Goal: Information Seeking & Learning: Compare options

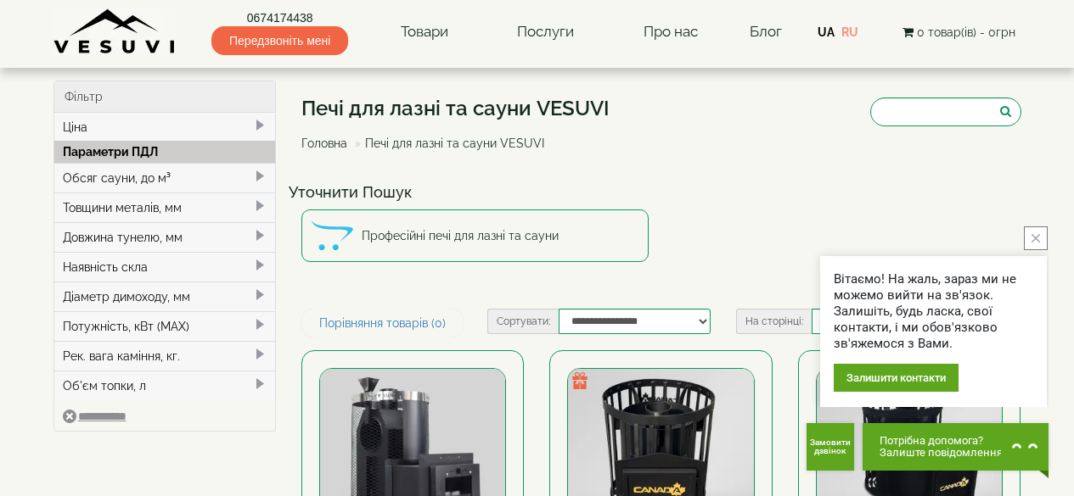
click at [257, 179] on span at bounding box center [260, 177] width 14 height 14
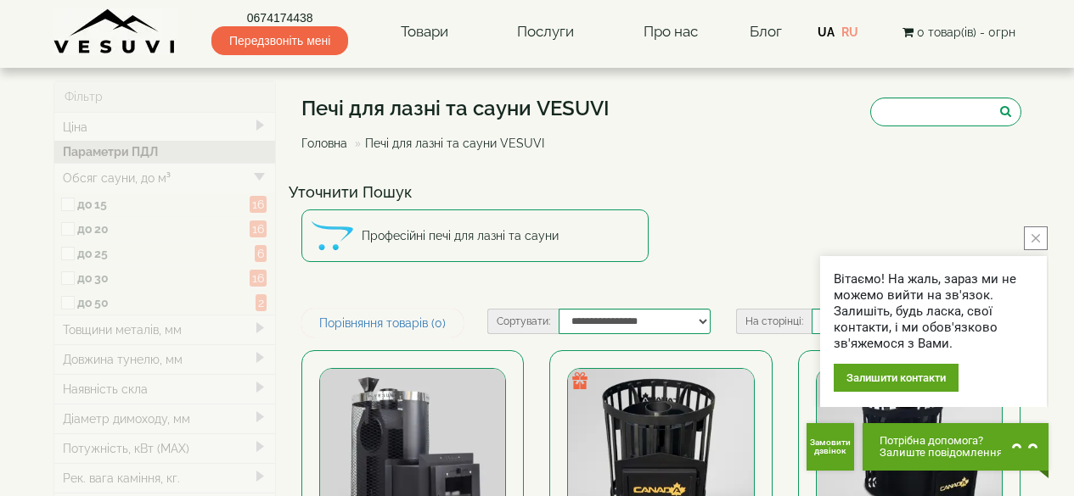
type input "*****"
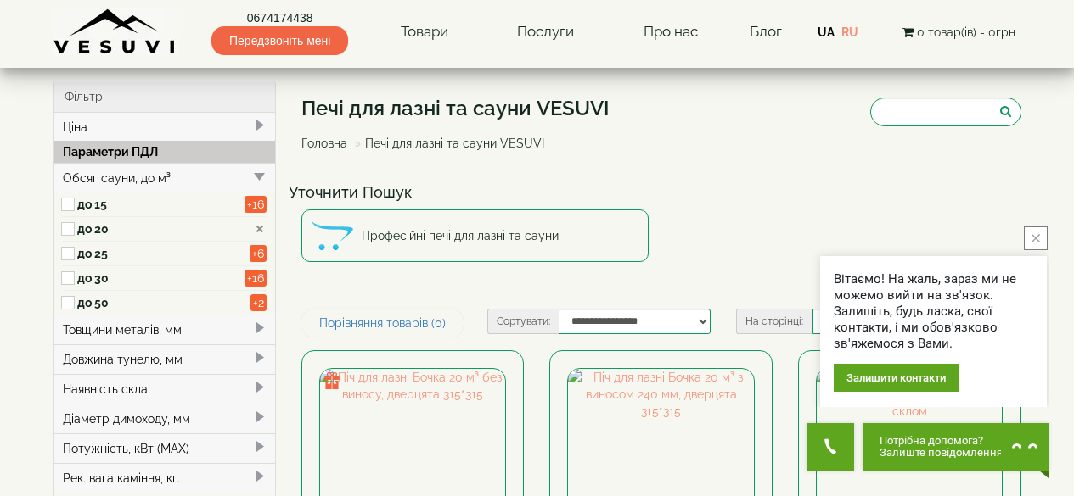
scroll to position [255, 0]
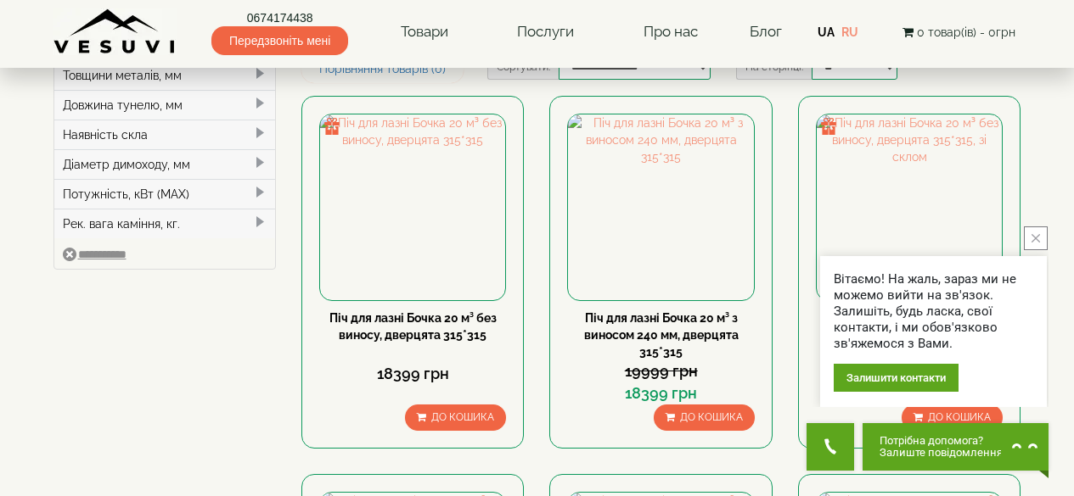
click at [1038, 239] on icon "close button" at bounding box center [1035, 238] width 8 height 8
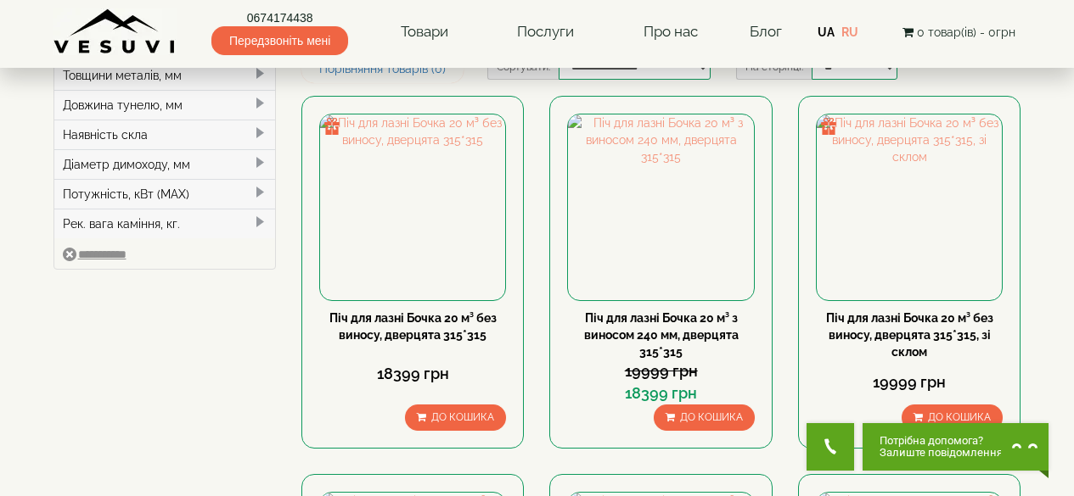
scroll to position [170, 0]
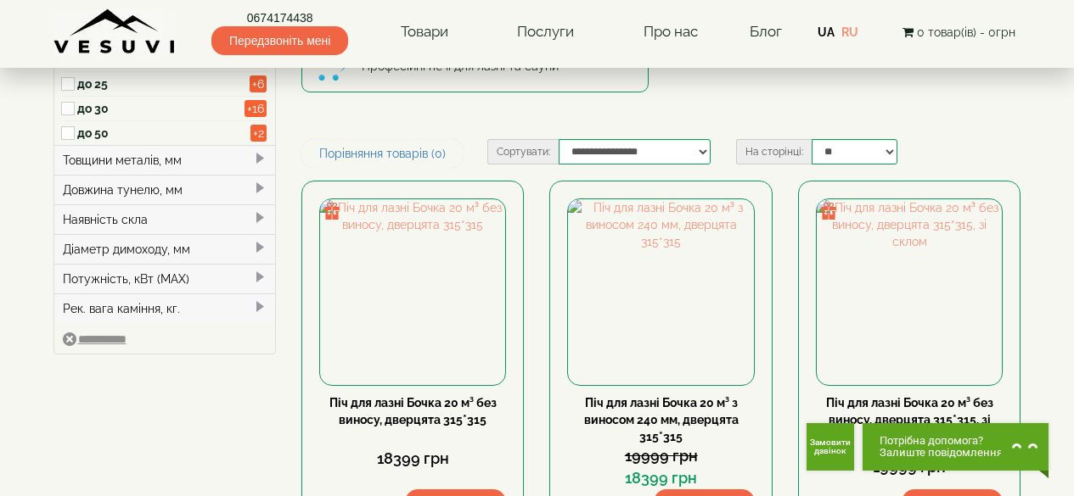
click at [257, 219] on span at bounding box center [260, 218] width 14 height 14
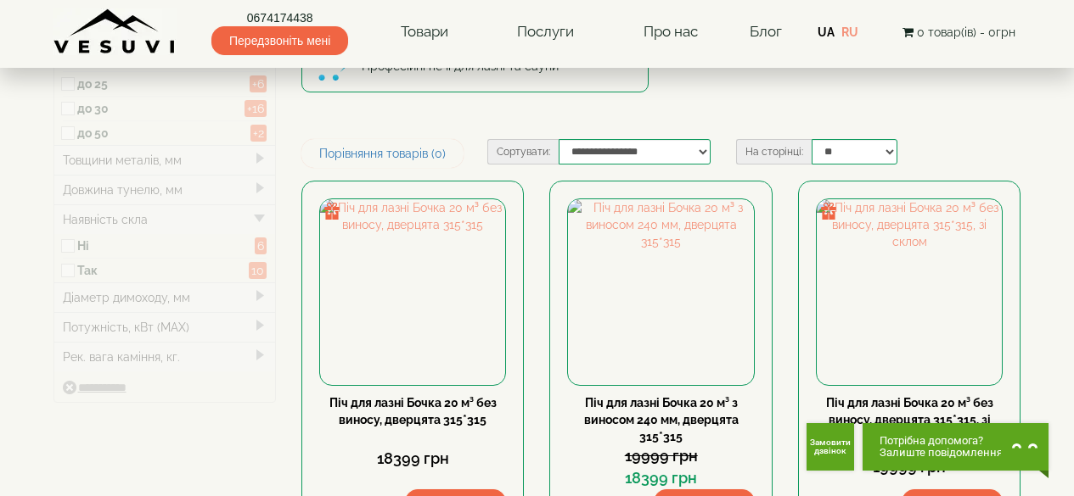
type input "*****"
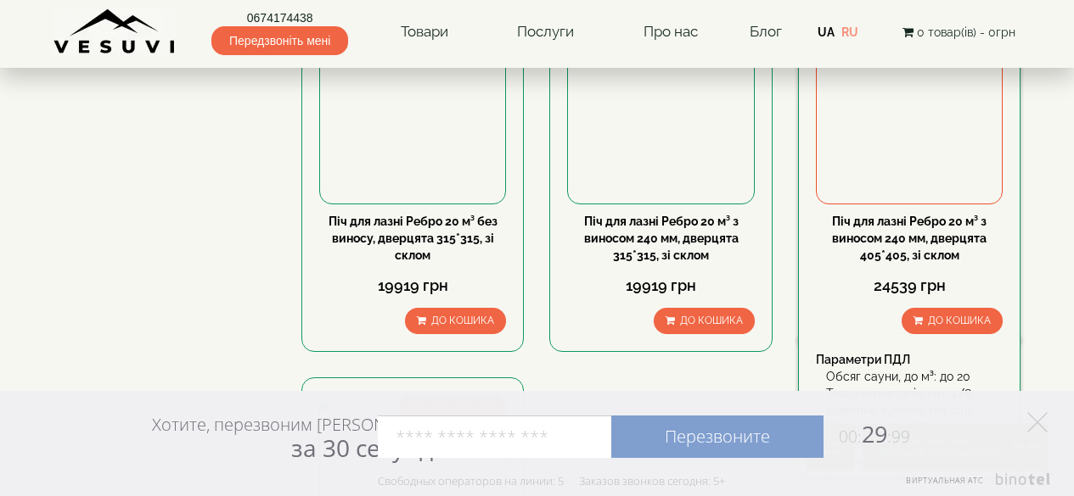
scroll to position [1103, 0]
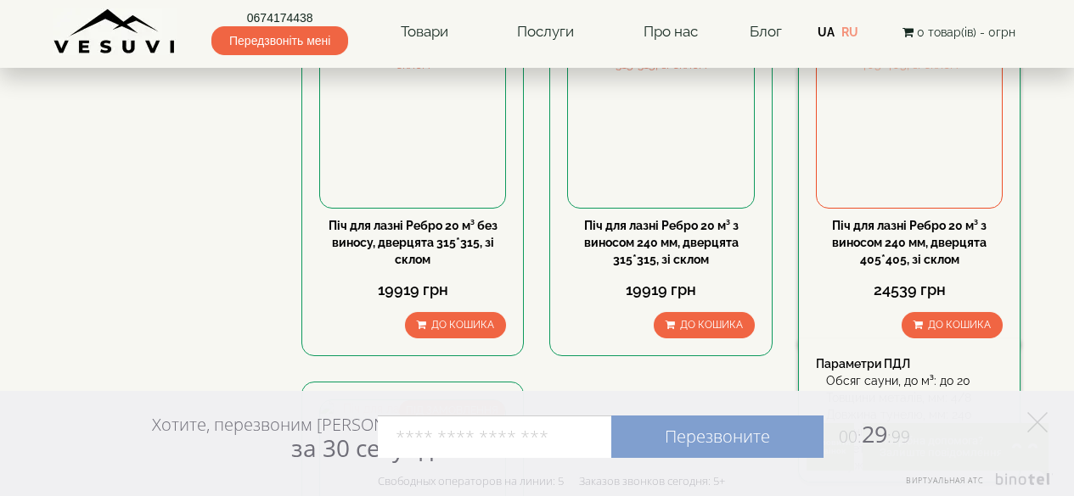
click at [894, 198] on img at bounding box center [908, 114] width 185 height 185
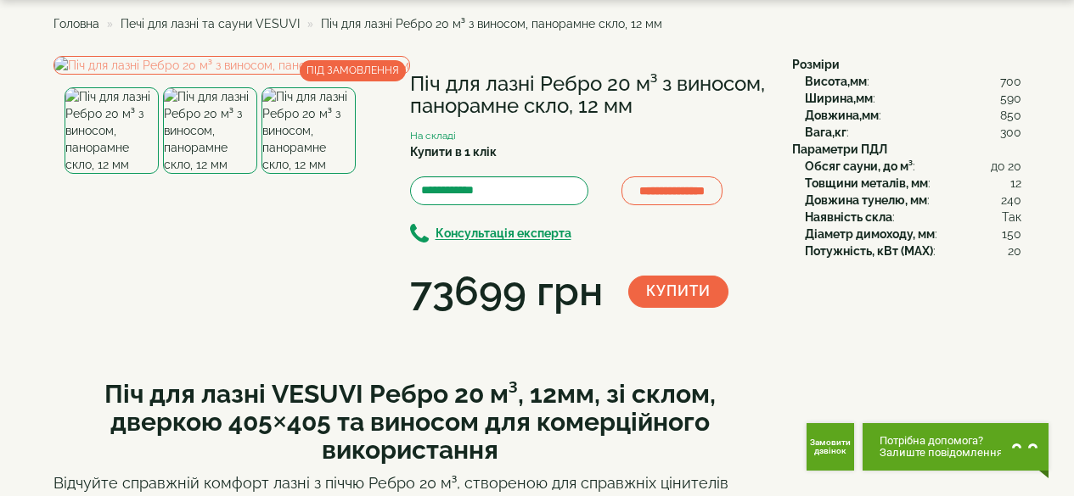
scroll to position [85, 0]
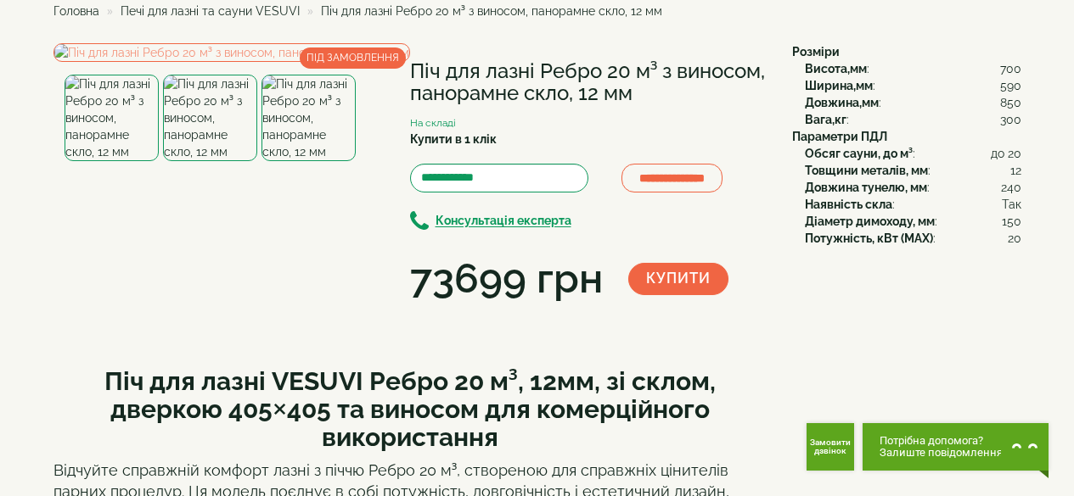
click at [211, 161] on img at bounding box center [210, 118] width 94 height 87
click at [303, 161] on img at bounding box center [308, 118] width 94 height 87
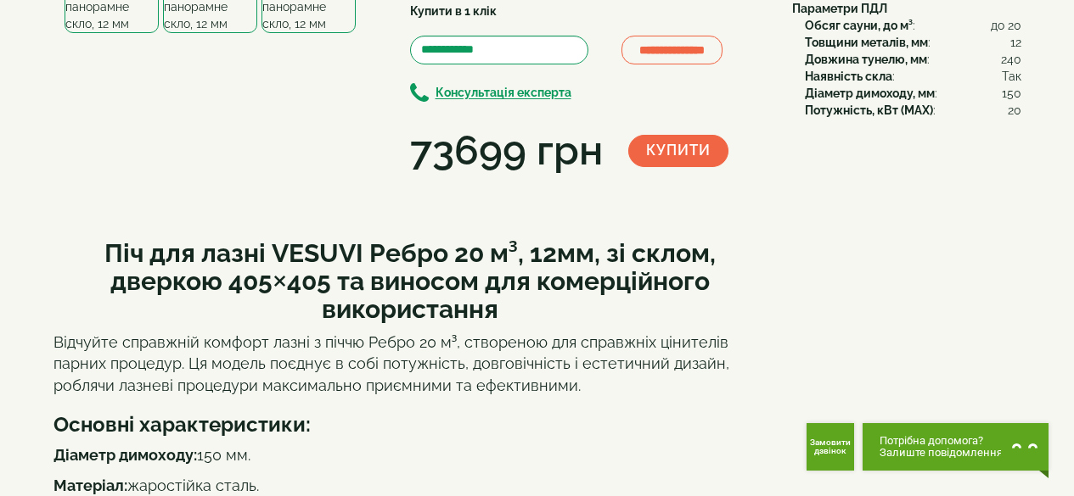
scroll to position [0, 0]
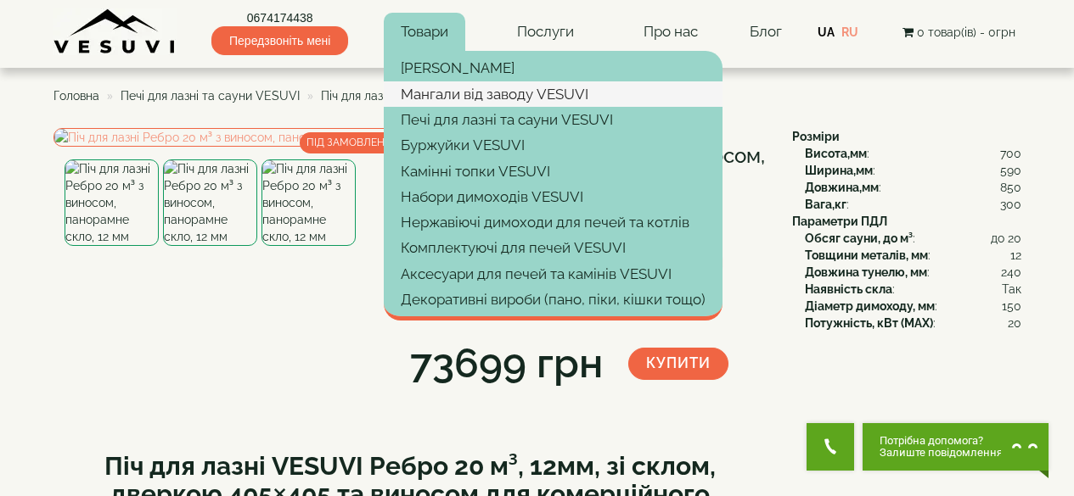
click at [485, 93] on link "Мангали від заводу VESUVI" at bounding box center [553, 93] width 339 height 25
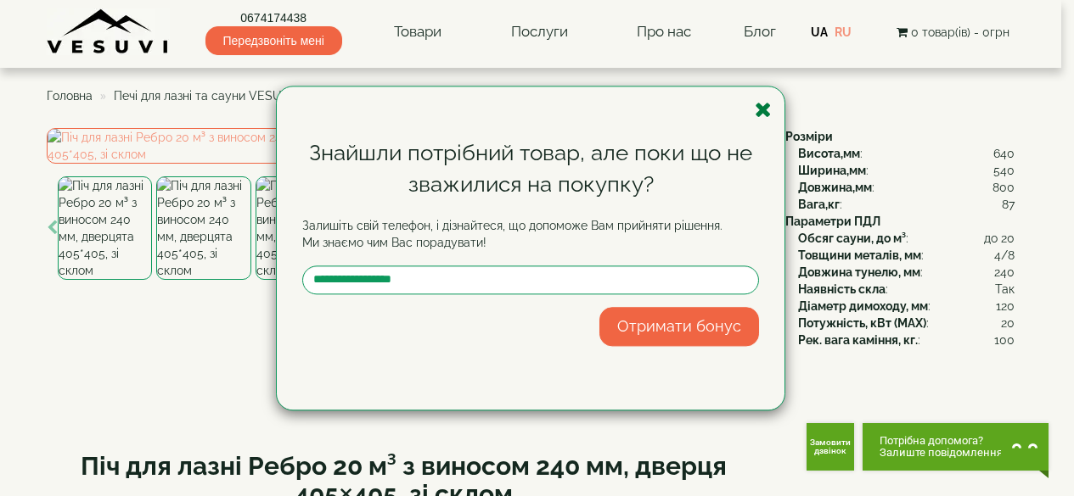
click at [763, 109] on icon "button" at bounding box center [762, 109] width 17 height 21
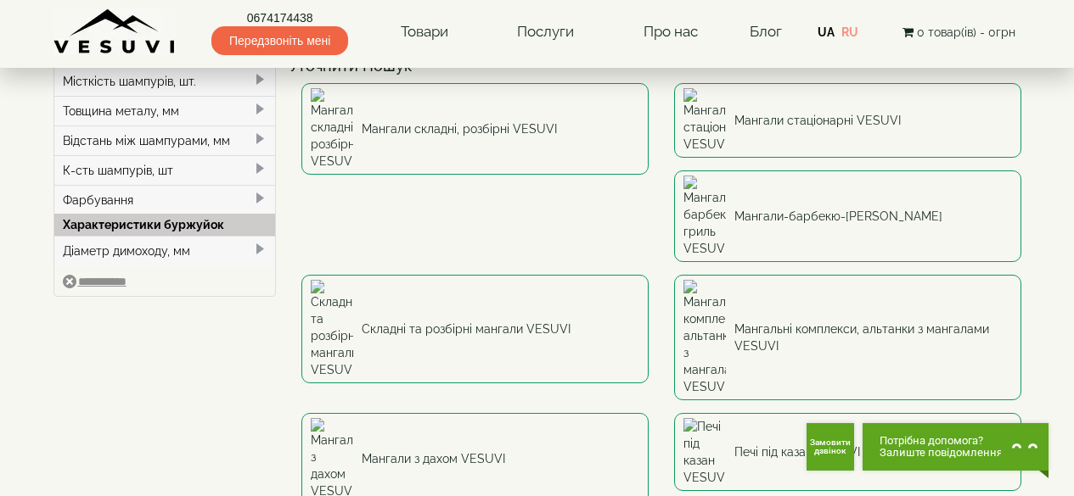
scroll to position [85, 0]
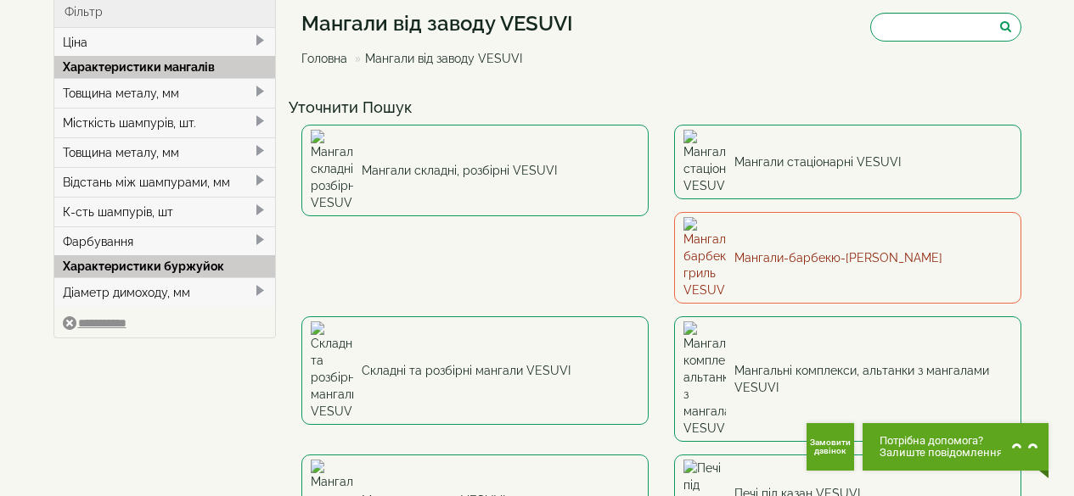
click at [674, 220] on link "Мангали-барбекю-гриль VESUVI" at bounding box center [847, 258] width 347 height 92
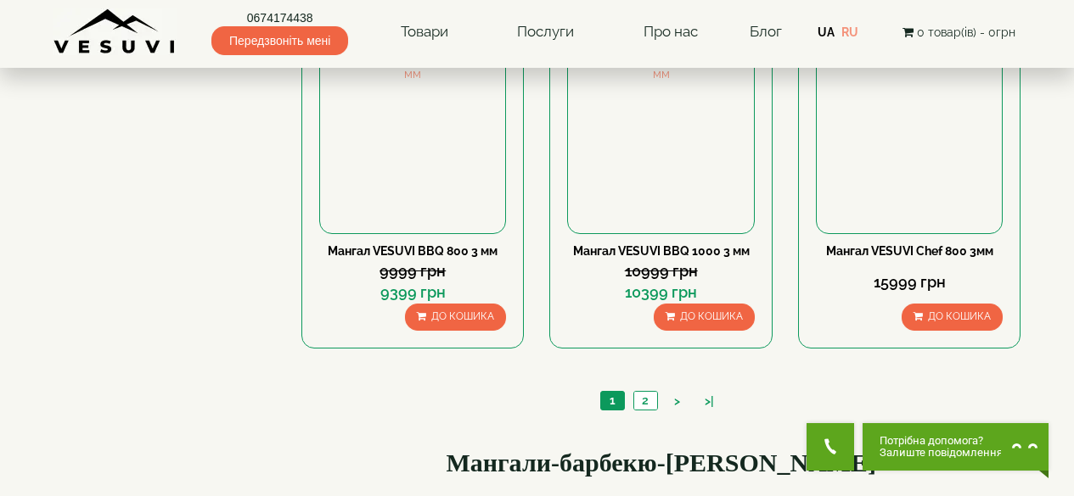
scroll to position [1782, 0]
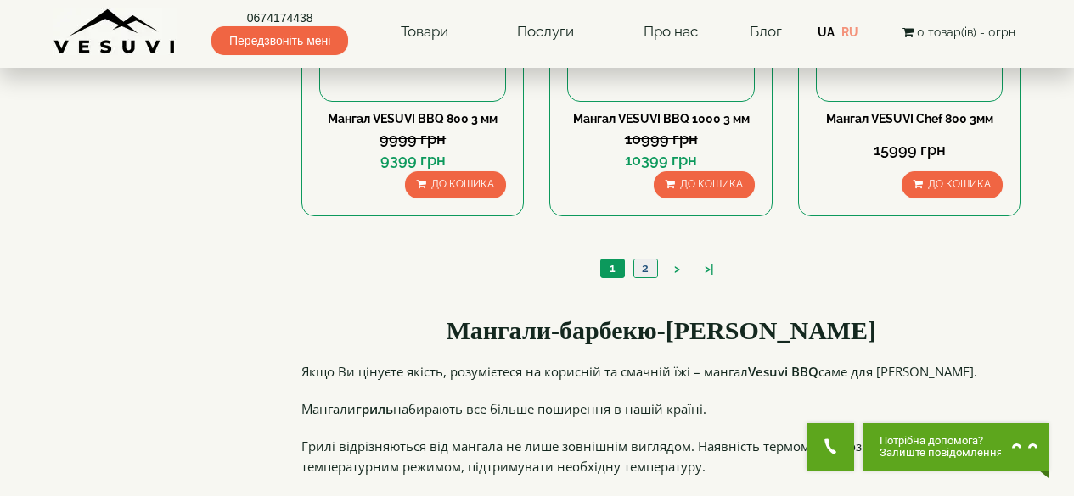
click at [649, 269] on link "2" at bounding box center [645, 269] width 24 height 18
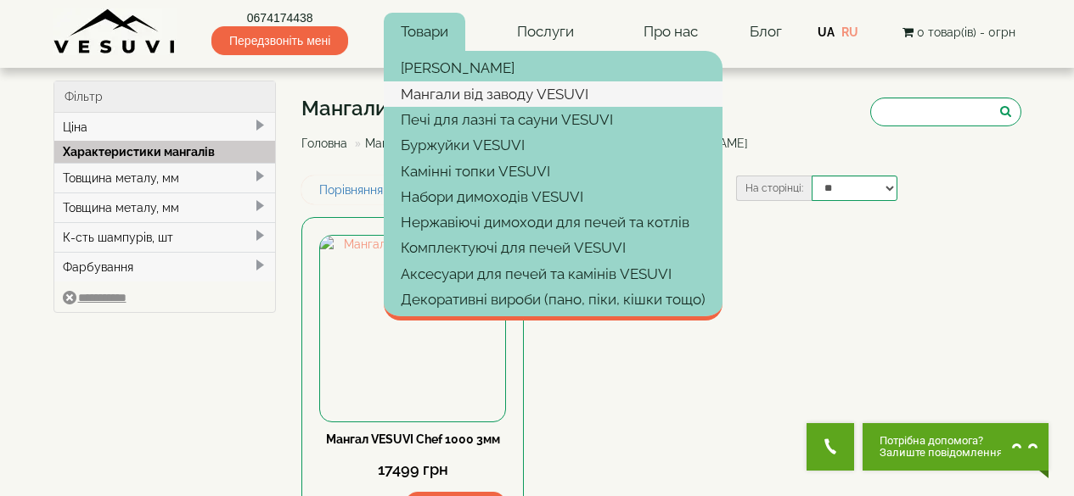
click at [448, 93] on link "Мангали від заводу VESUVI" at bounding box center [553, 93] width 339 height 25
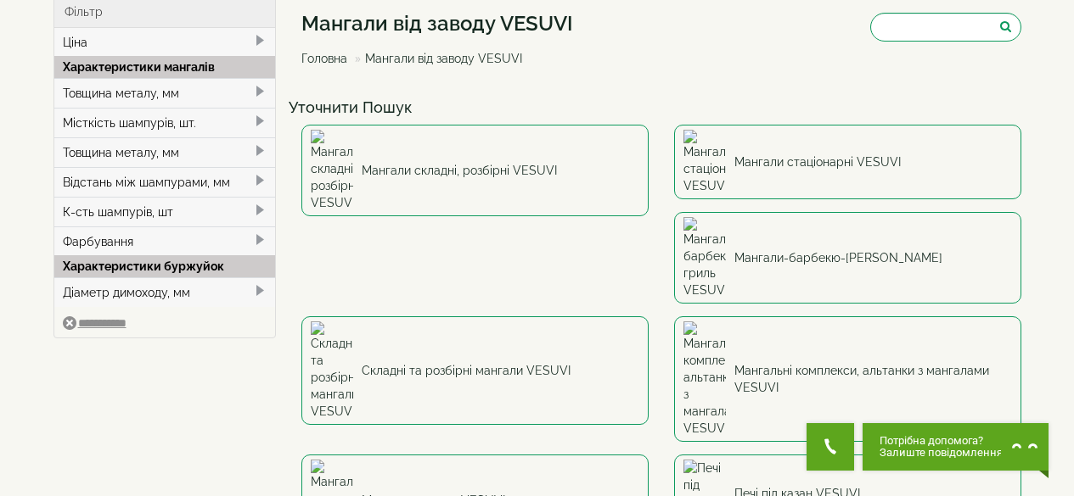
scroll to position [255, 0]
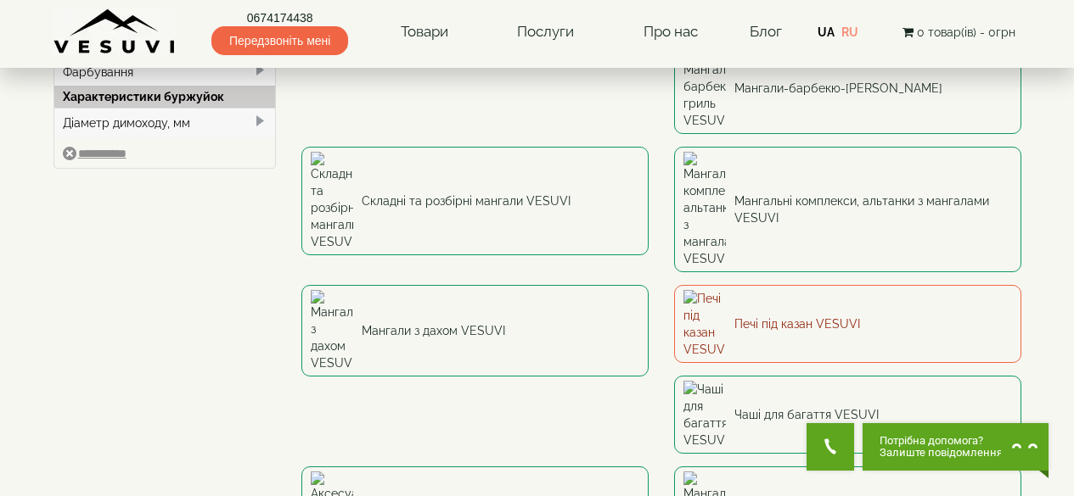
click at [674, 285] on link "Печі під казан VESUVI" at bounding box center [847, 324] width 347 height 78
